Goal: Information Seeking & Learning: Learn about a topic

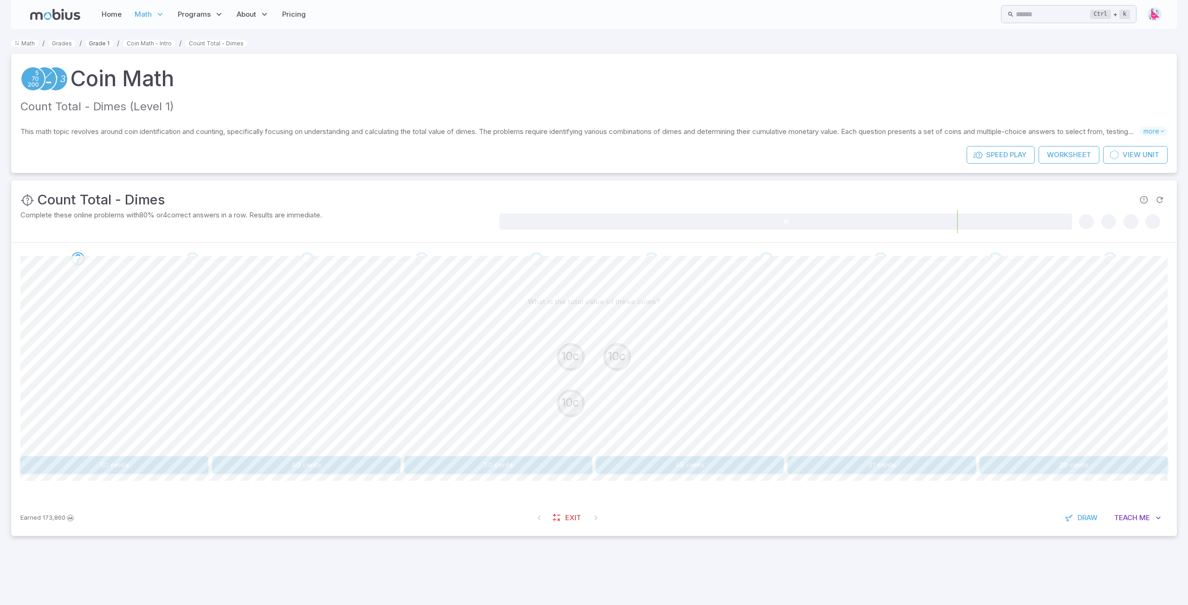
click at [97, 43] on link "Grade 1" at bounding box center [99, 43] width 28 height 7
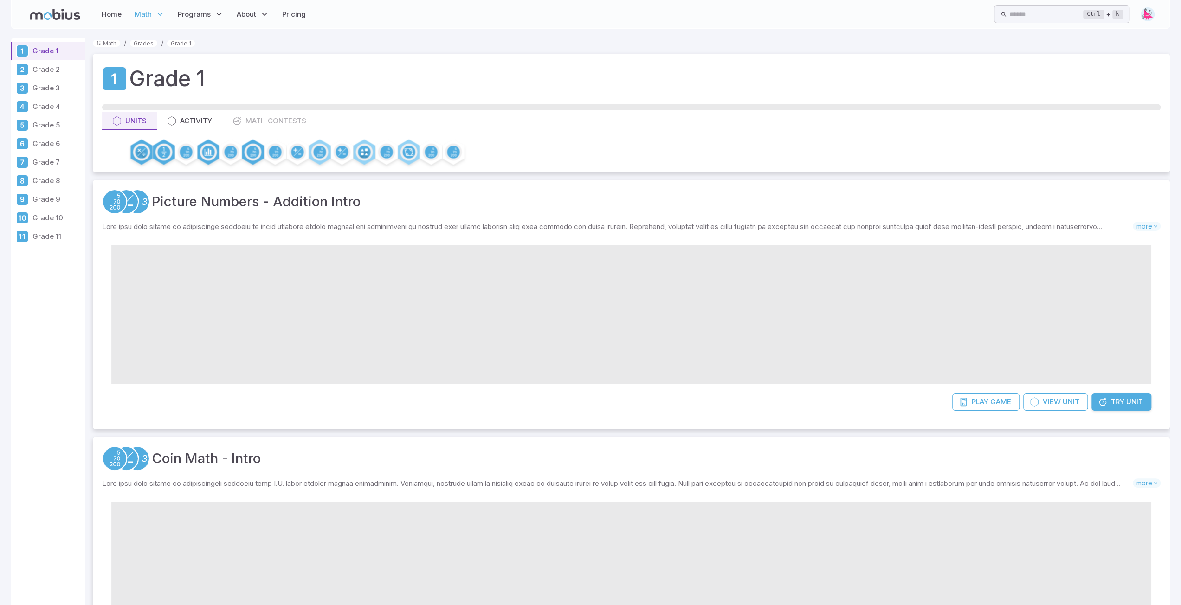
click at [46, 179] on p "Grade 8" at bounding box center [56, 181] width 49 height 10
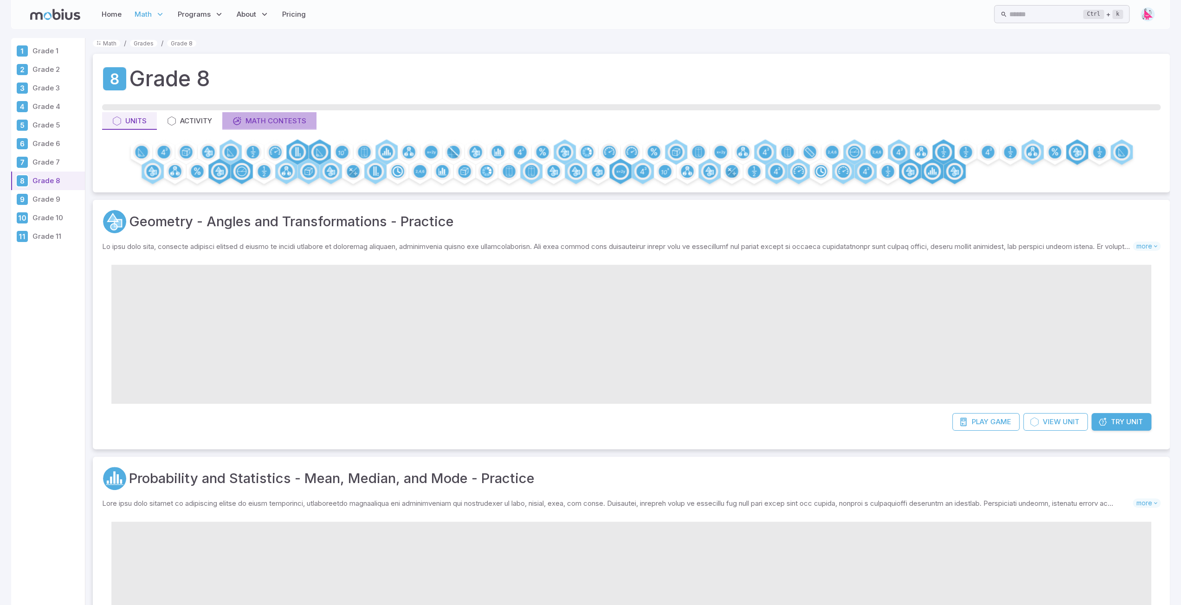
click at [269, 121] on div "Math Contests" at bounding box center [269, 121] width 74 height 10
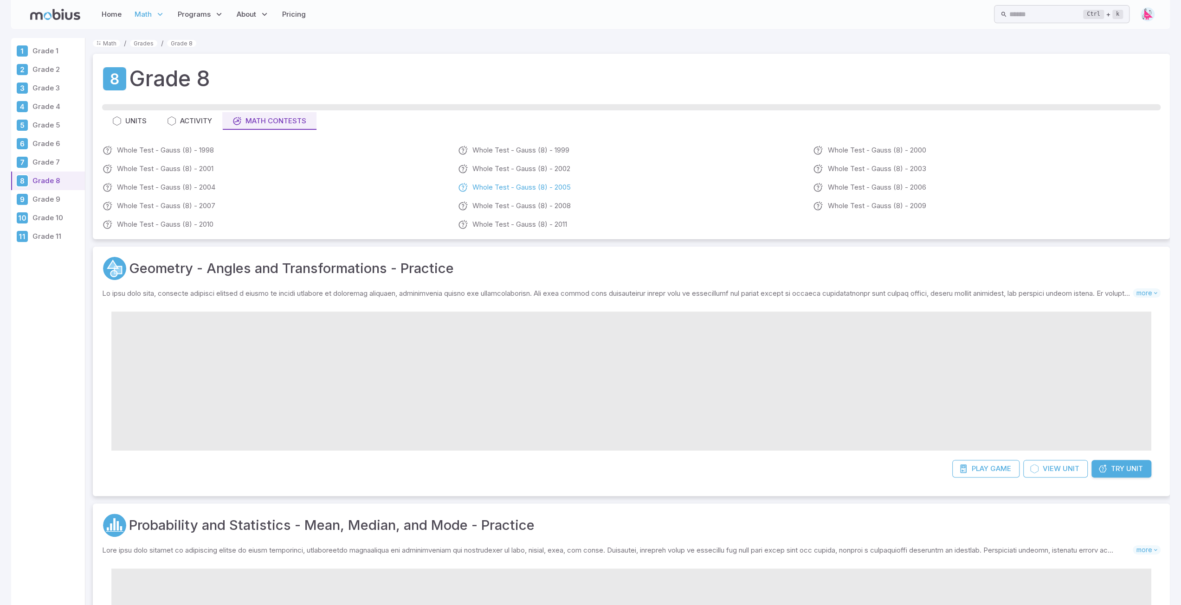
click at [527, 187] on link "Whole Test - Gauss (8) - 2005" at bounding box center [631, 187] width 348 height 11
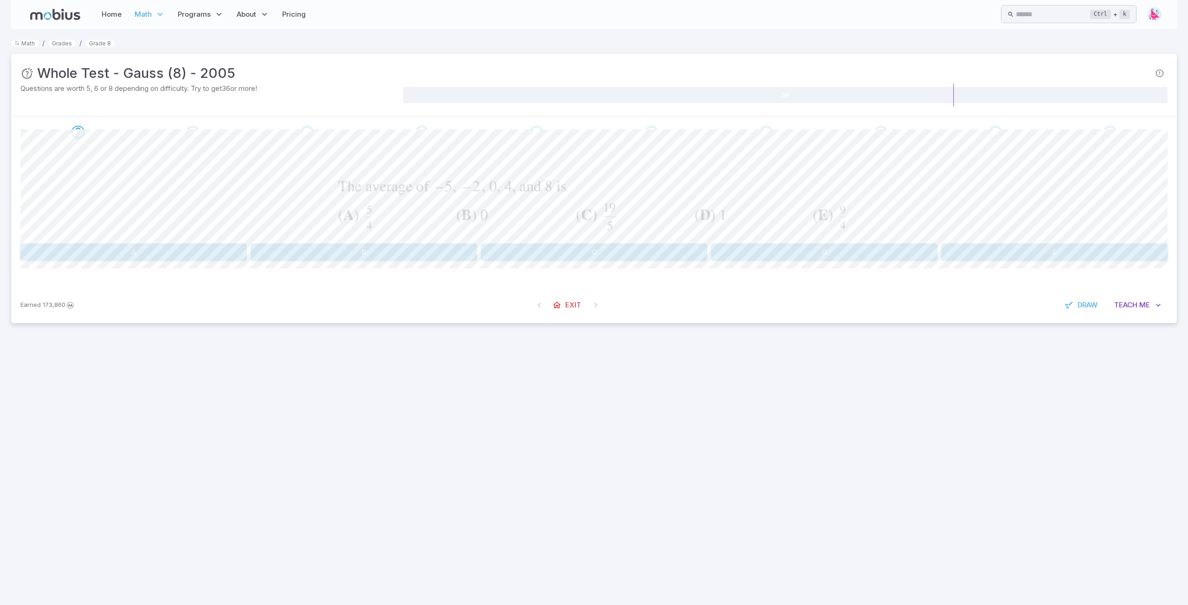
click at [791, 251] on button "D" at bounding box center [824, 253] width 226 height 18
